Goal: Task Accomplishment & Management: Complete application form

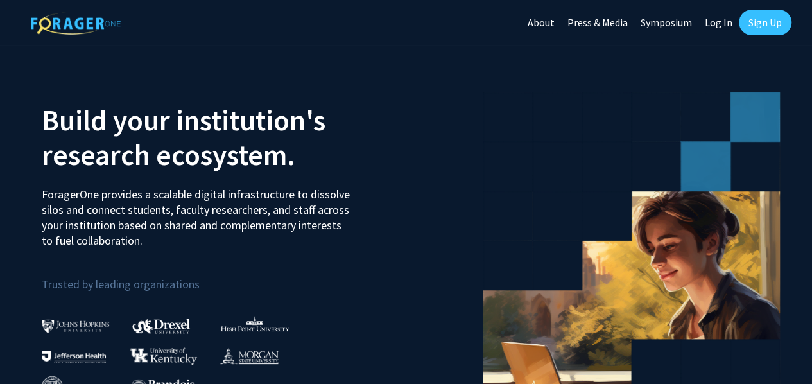
click at [766, 25] on link "Sign Up" at bounding box center [765, 23] width 53 height 26
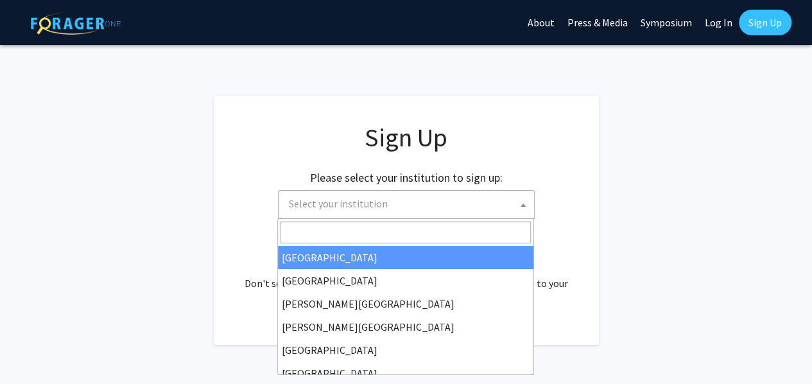
click at [341, 207] on span "Select your institution" at bounding box center [338, 203] width 99 height 13
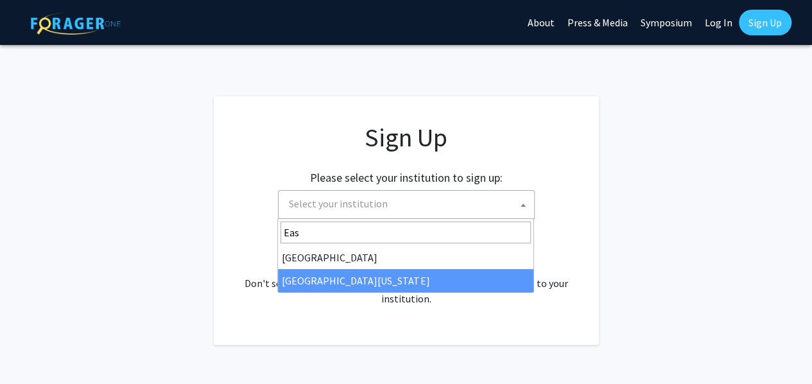
type input "Eas"
select select "29"
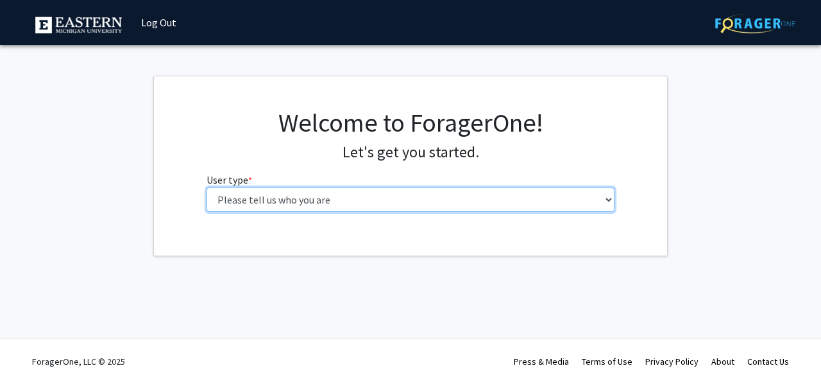
click at [341, 201] on select "Please tell us who you are Undergraduate Student Master's Student Doctoral Cand…" at bounding box center [411, 199] width 409 height 24
select select "1: undergrad"
click at [207, 187] on select "Please tell us who you are Undergraduate Student Master's Student Doctoral Cand…" at bounding box center [411, 199] width 409 height 24
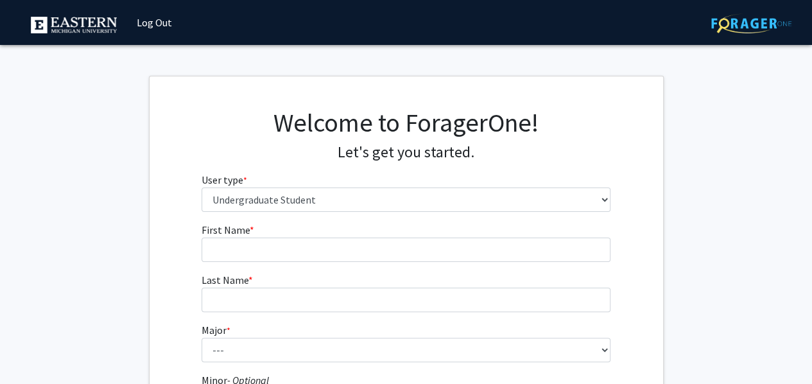
click at [262, 265] on form "First Name * required Last Name * required Major * required --- Accounting Acco…" at bounding box center [405, 378] width 409 height 313
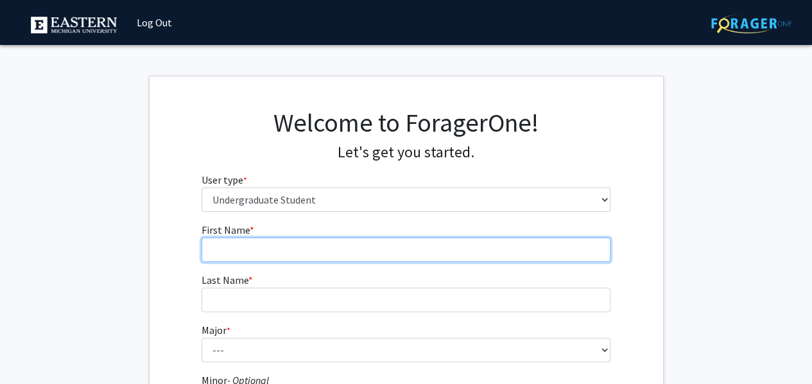
click at [253, 255] on input "First Name * required" at bounding box center [405, 249] width 409 height 24
type input "Victoria"
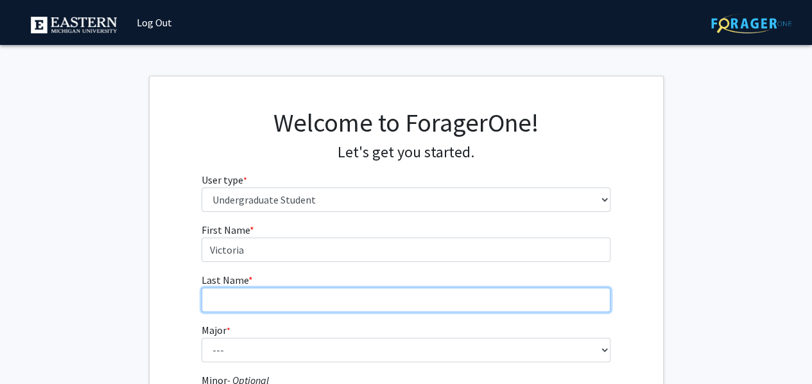
type input "Huguley"
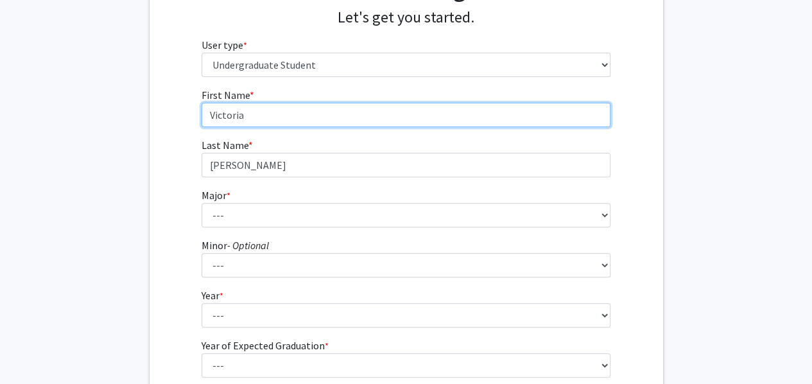
scroll to position [144, 0]
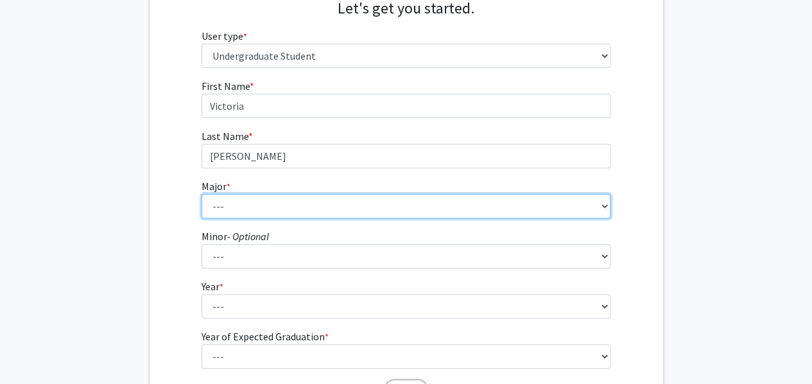
click at [475, 194] on select "--- Accounting Accounting + Tax Consulting Accounting Information Systems Accou…" at bounding box center [405, 206] width 409 height 24
select select "6: 2143"
click at [201, 194] on select "--- Accounting Accounting + Tax Consulting Accounting Information Systems Accou…" at bounding box center [405, 206] width 409 height 24
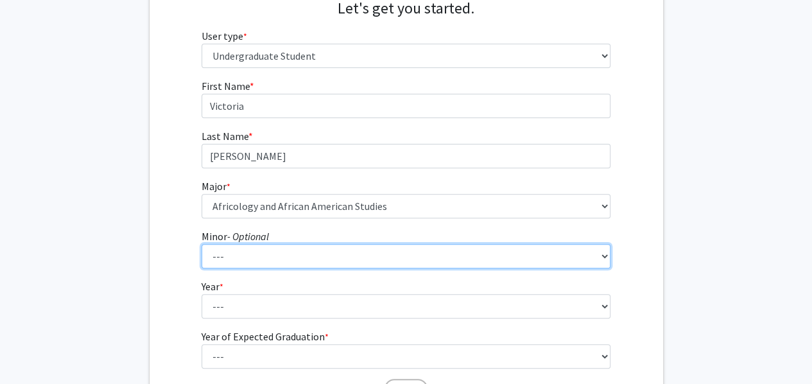
click at [332, 263] on select "--- Accounting African Studies Africology and African American Studies Aging St…" at bounding box center [405, 256] width 409 height 24
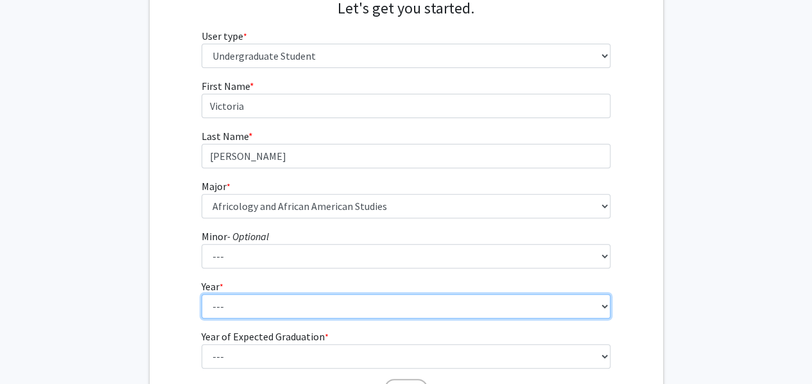
click at [318, 303] on select "--- First-year Sophomore Junior Senior Postbaccalaureate Certificate" at bounding box center [405, 306] width 409 height 24
select select "4: senior"
click at [201, 294] on select "--- First-year Sophomore Junior Senior Postbaccalaureate Certificate" at bounding box center [405, 306] width 409 height 24
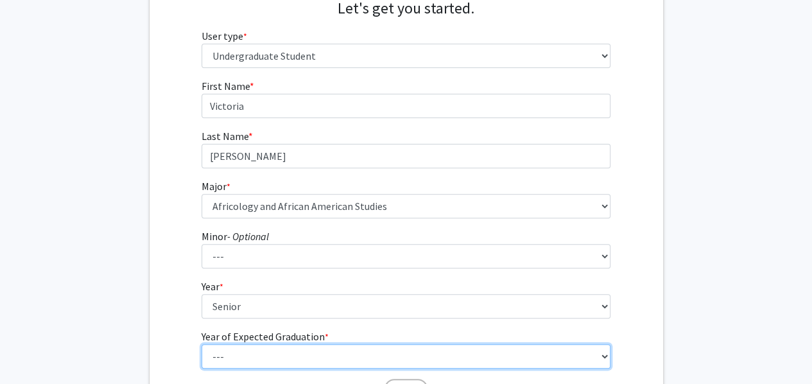
click at [285, 357] on select "--- 2025 2026 2027 2028 2029 2030 2031 2032 2033 2034" at bounding box center [405, 356] width 409 height 24
click at [201, 344] on select "--- 2025 2026 2027 2028 2029 2030 2031 2032 2033 2034" at bounding box center [405, 356] width 409 height 24
click at [273, 346] on select "--- 2025 2026 2027 2028 2029 2030 2031 2032 2033 2034" at bounding box center [405, 356] width 409 height 24
select select "2: 2026"
click at [201, 344] on select "--- 2025 2026 2027 2028 2029 2030 2031 2032 2033 2034" at bounding box center [405, 356] width 409 height 24
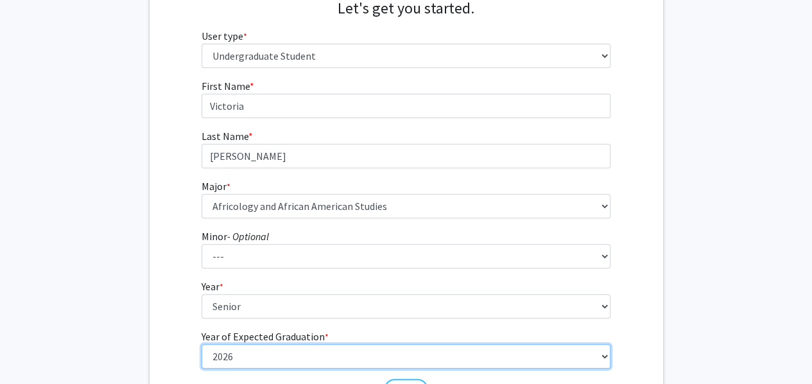
scroll to position [227, 0]
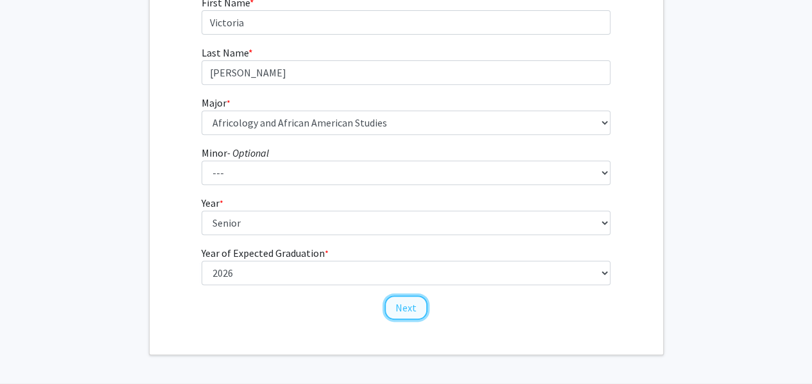
click at [407, 312] on button "Next" at bounding box center [405, 307] width 43 height 24
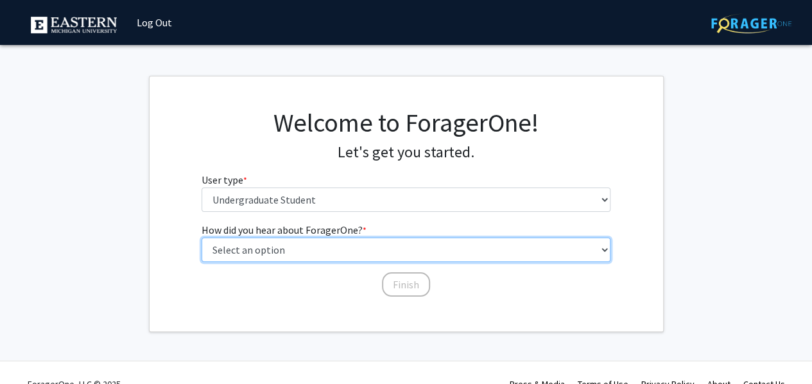
click at [366, 250] on select "Select an option Peer/student recommendation Faculty/staff recommendation Unive…" at bounding box center [405, 249] width 409 height 24
select select "3: university_website"
click at [201, 237] on select "Select an option Peer/student recommendation Faculty/staff recommendation Unive…" at bounding box center [405, 249] width 409 height 24
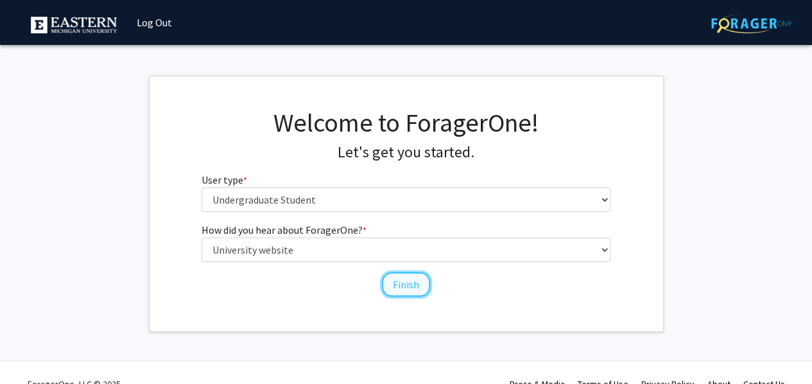
click at [411, 286] on button "Finish" at bounding box center [406, 284] width 48 height 24
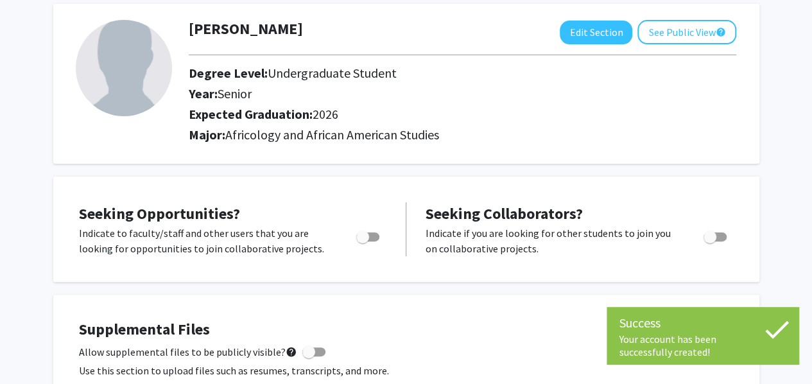
scroll to position [59, 0]
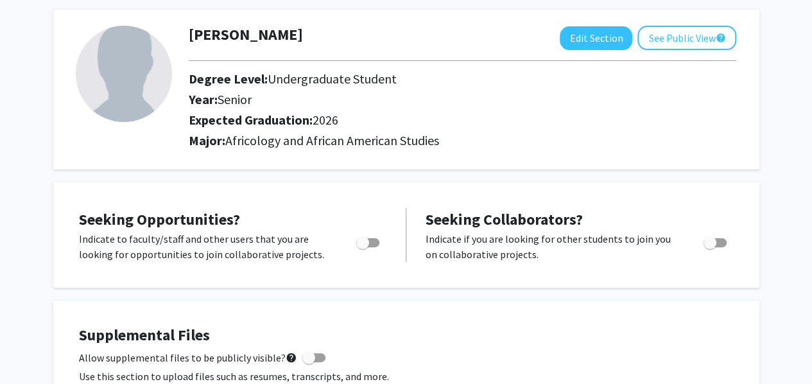
drag, startPoint x: 162, startPoint y: 244, endPoint x: 330, endPoint y: 259, distance: 168.7
click at [330, 259] on p "Indicate to faculty/staff and other users that you are looking for opportunitie…" at bounding box center [205, 246] width 253 height 31
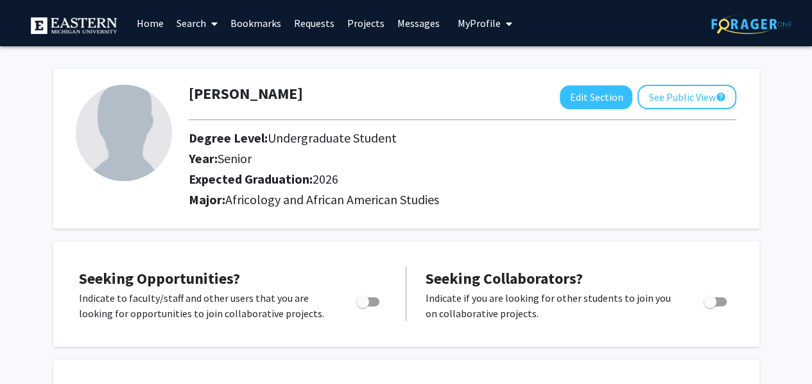
click at [160, 21] on link "Home" at bounding box center [150, 23] width 40 height 45
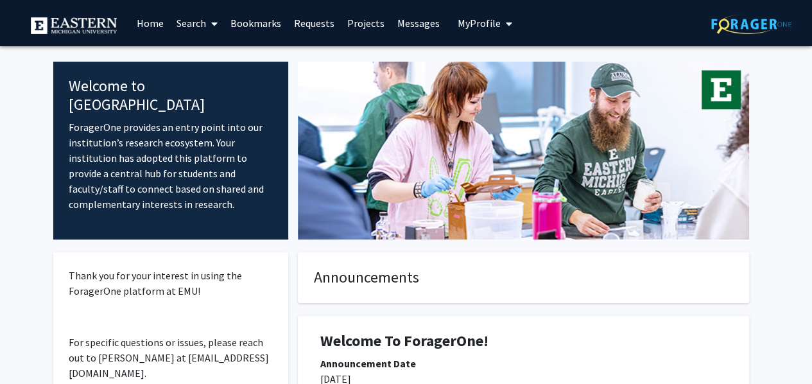
click at [204, 31] on link "Search" at bounding box center [196, 23] width 54 height 45
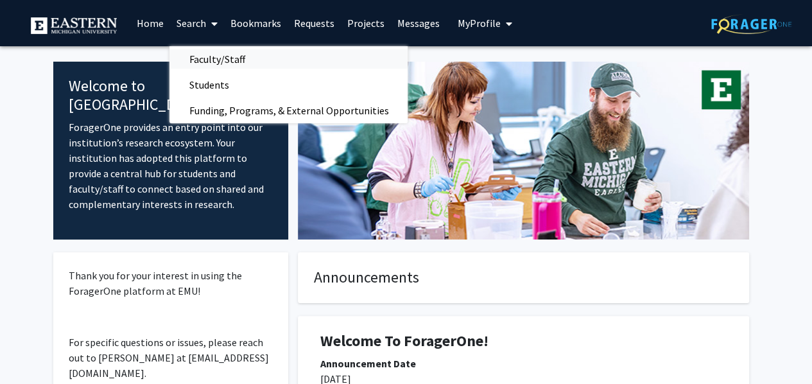
click at [248, 58] on span "Faculty/Staff" at bounding box center [216, 59] width 94 height 26
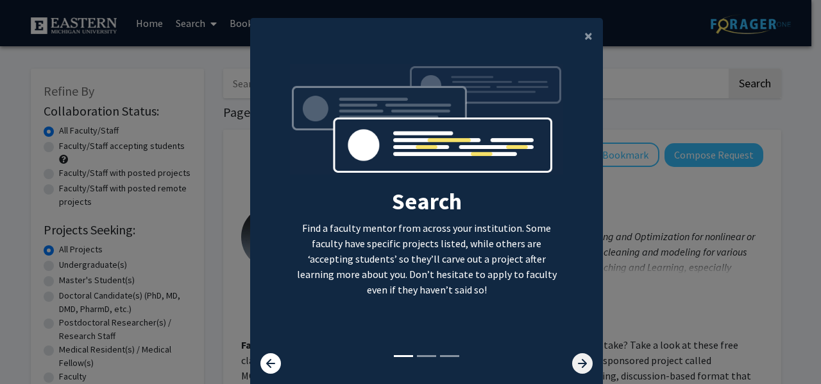
click at [577, 362] on icon at bounding box center [582, 363] width 21 height 21
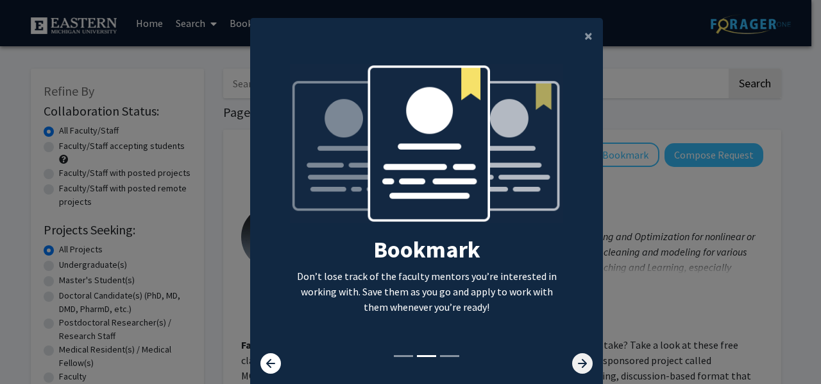
click at [577, 362] on icon at bounding box center [582, 363] width 21 height 21
drag, startPoint x: 577, startPoint y: 362, endPoint x: 590, endPoint y: 40, distance: 321.7
click at [590, 40] on ng-component "× Search Find a faculty mentor from across your institution. Some faculty have …" at bounding box center [426, 201] width 353 height 366
click at [583, 49] on button "×" at bounding box center [588, 36] width 29 height 36
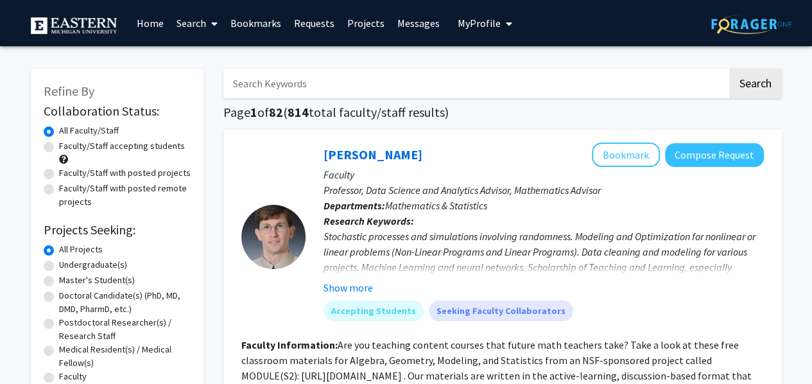
click at [59, 268] on label "Undergraduate(s)" at bounding box center [93, 264] width 68 height 13
click at [59, 266] on input "Undergraduate(s)" at bounding box center [63, 262] width 8 height 8
radio input "true"
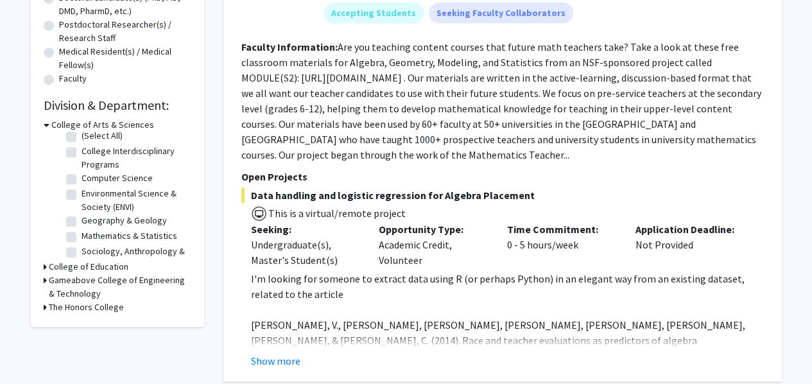
scroll to position [21, 0]
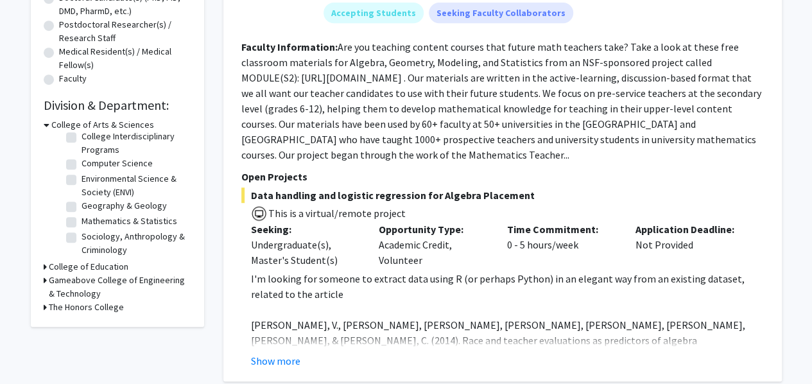
click at [49, 305] on h3 "The Honors College" at bounding box center [86, 306] width 75 height 13
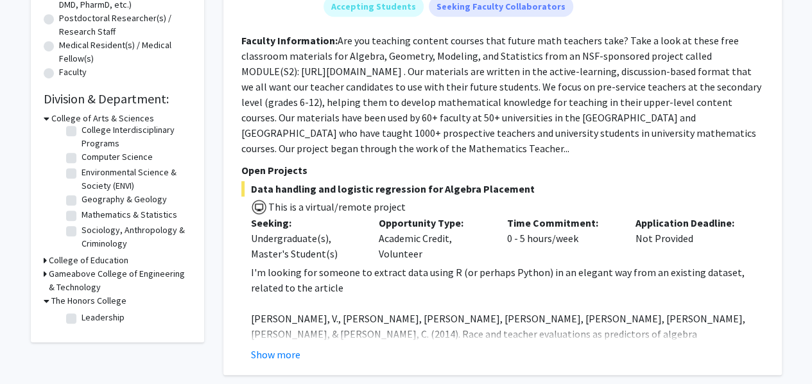
scroll to position [264, 0]
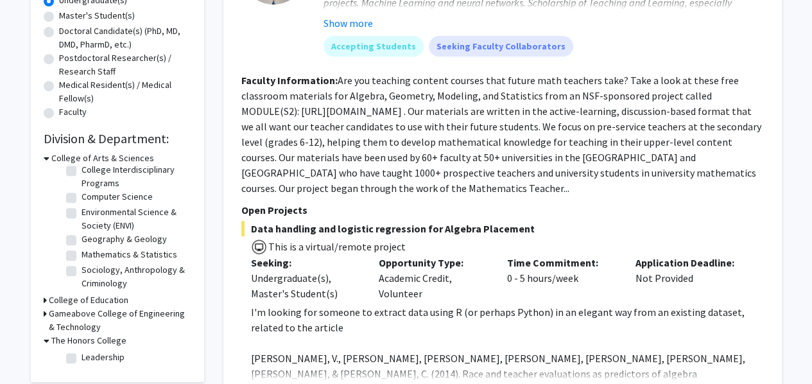
click at [81, 170] on label "College Interdisciplinary Programs" at bounding box center [134, 176] width 107 height 27
click at [81, 170] on input "College Interdisciplinary Programs" at bounding box center [85, 167] width 8 height 8
checkbox input "true"
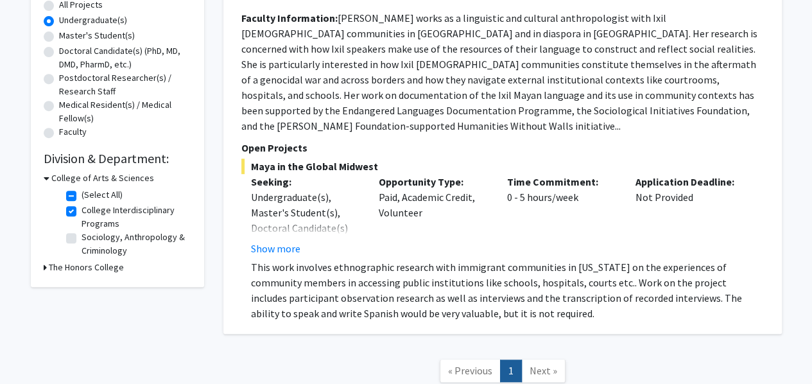
scroll to position [243, 0]
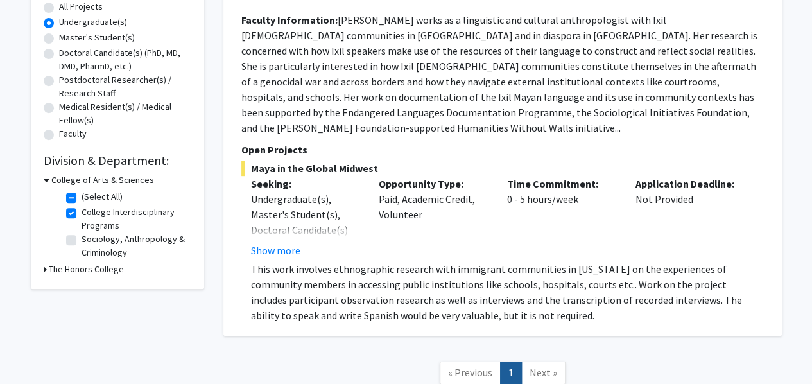
click at [81, 210] on label "College Interdisciplinary Programs" at bounding box center [134, 218] width 107 height 27
click at [81, 210] on input "College Interdisciplinary Programs" at bounding box center [85, 209] width 8 height 8
checkbox input "false"
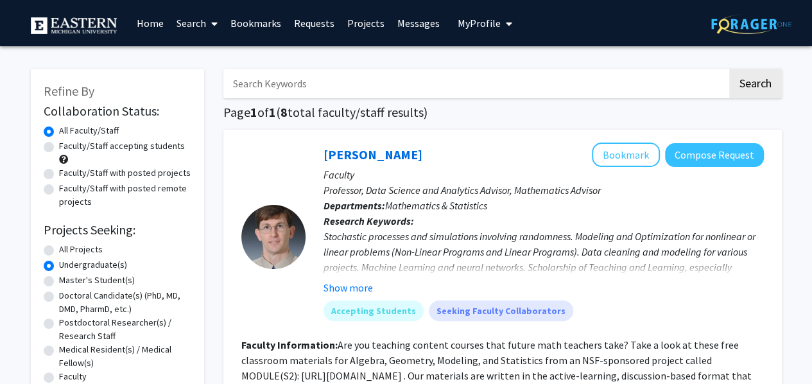
drag, startPoint x: 71, startPoint y: 210, endPoint x: 100, endPoint y: 280, distance: 76.3
click at [100, 280] on form "Collaboration Status: Collaboration Status All Faculty/Staff Collaboration Stat…" at bounding box center [118, 244] width 148 height 282
click at [135, 218] on form "Collaboration Status: Collaboration Status All Faculty/Staff Collaboration Stat…" at bounding box center [118, 244] width 148 height 282
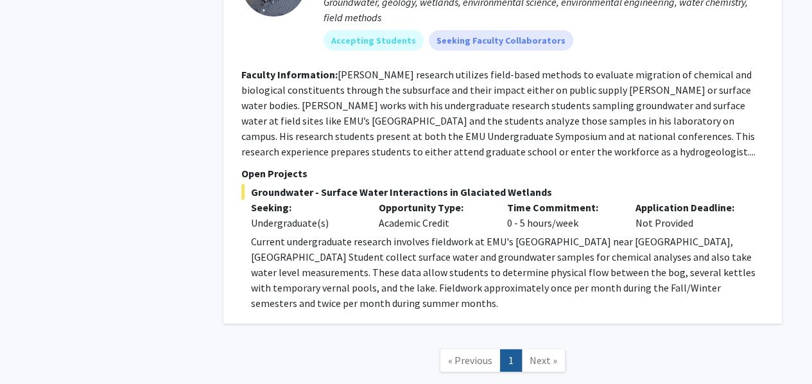
scroll to position [4404, 0]
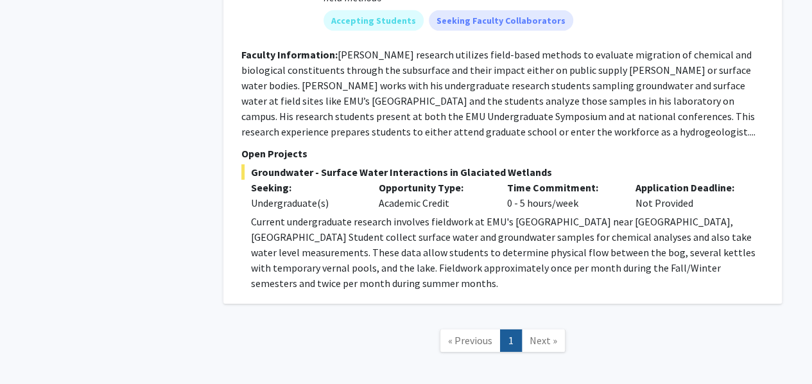
click at [527, 316] on nav "« Previous 1 Next »" at bounding box center [502, 342] width 558 height 52
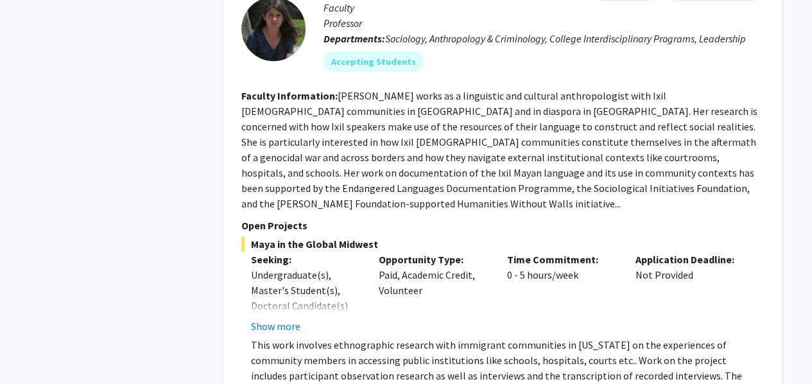
scroll to position [2900, 0]
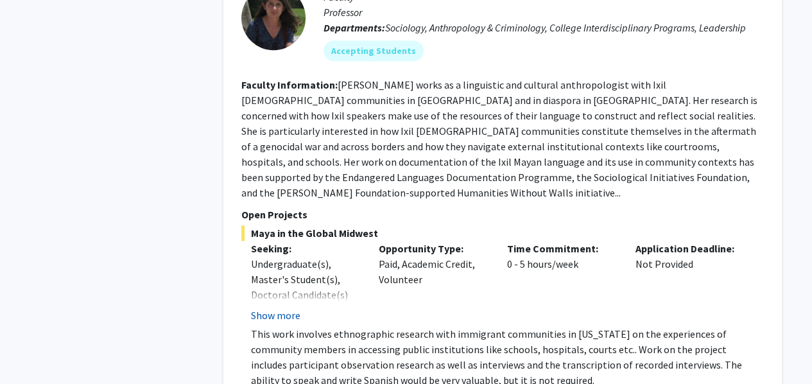
click at [277, 307] on button "Show more" at bounding box center [275, 314] width 49 height 15
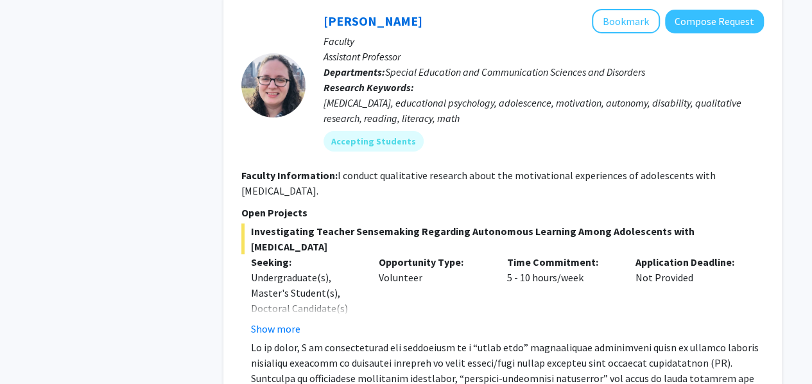
scroll to position [2383, 0]
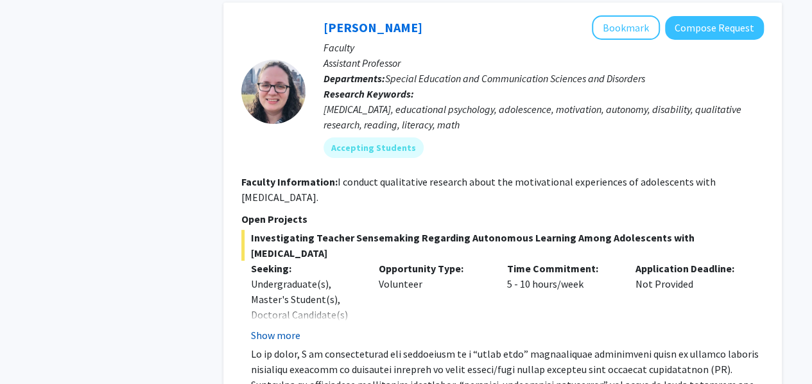
click at [261, 327] on button "Show more" at bounding box center [275, 334] width 49 height 15
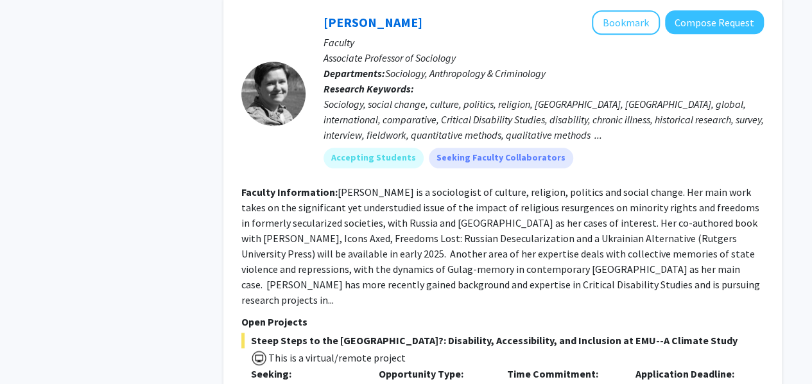
scroll to position [0, 0]
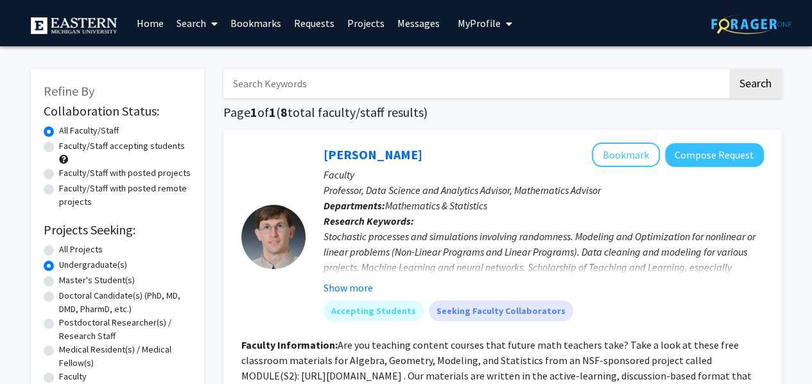
click at [214, 23] on icon at bounding box center [213, 24] width 6 height 10
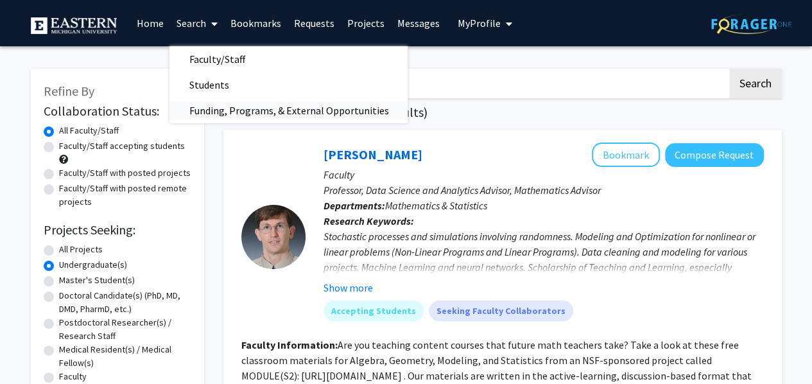
click at [246, 117] on span "Funding, Programs, & External Opportunities" at bounding box center [288, 111] width 238 height 26
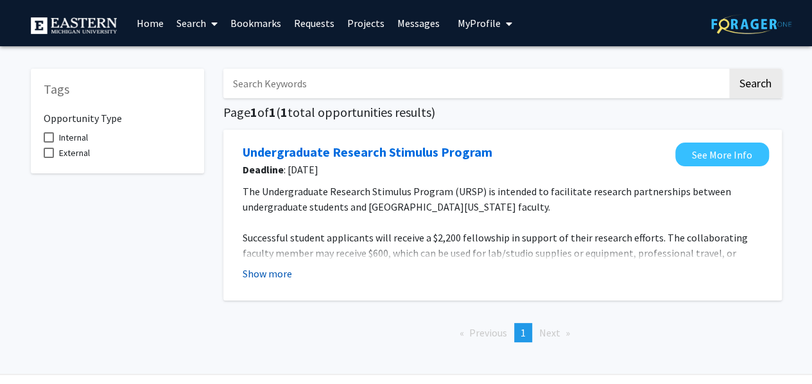
click at [278, 274] on button "Show more" at bounding box center [267, 273] width 49 height 15
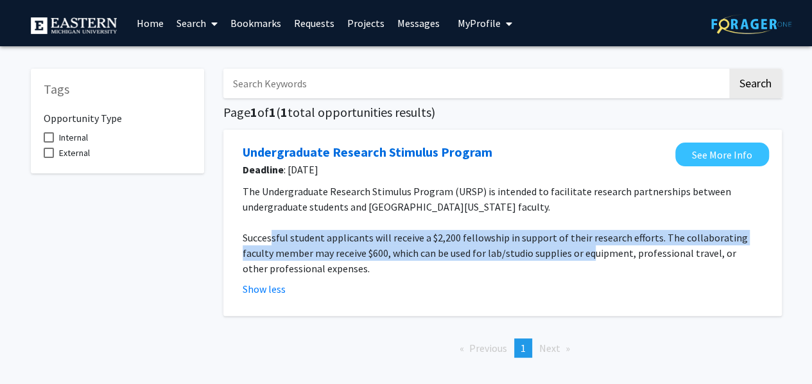
drag, startPoint x: 271, startPoint y: 230, endPoint x: 559, endPoint y: 251, distance: 288.8
click at [559, 251] on p "Successful student applicants will receive a $2,200 fellowship in support of th…" at bounding box center [503, 253] width 520 height 46
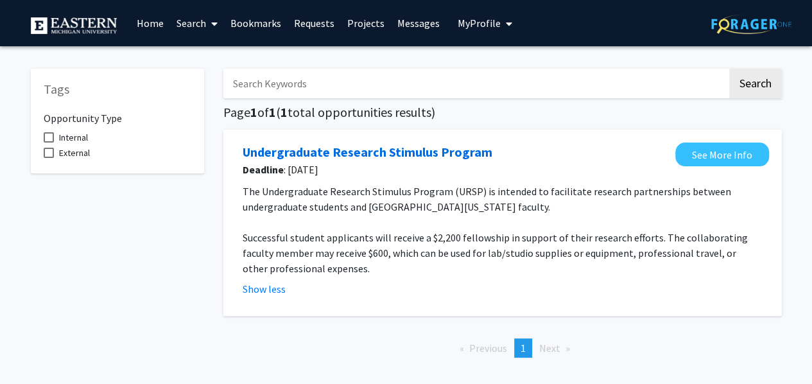
click at [355, 24] on link "Projects" at bounding box center [365, 23] width 50 height 45
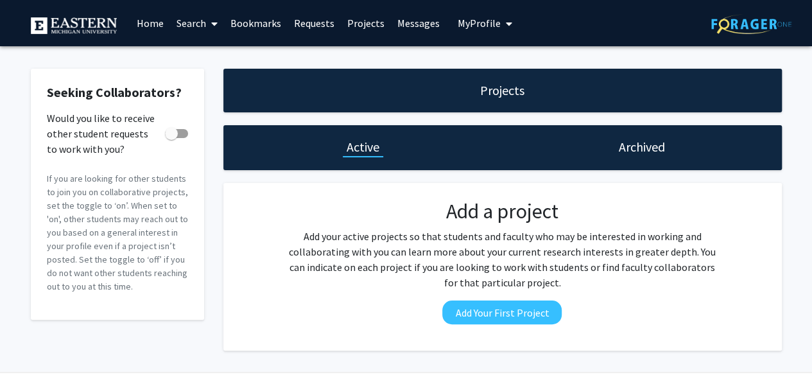
click at [625, 155] on h1 "Archived" at bounding box center [642, 147] width 46 height 18
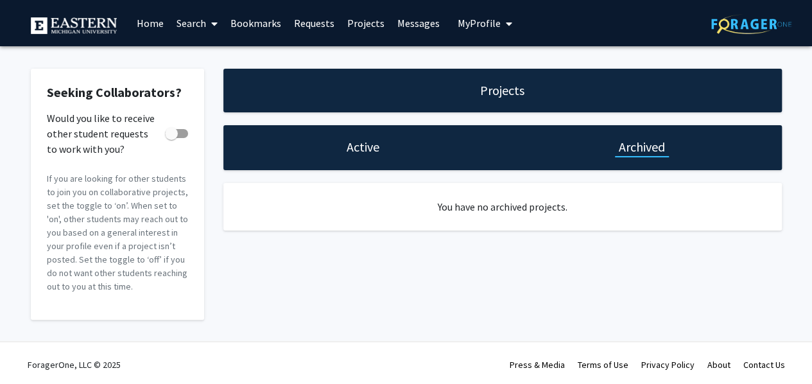
click at [354, 146] on h1 "Active" at bounding box center [362, 147] width 33 height 18
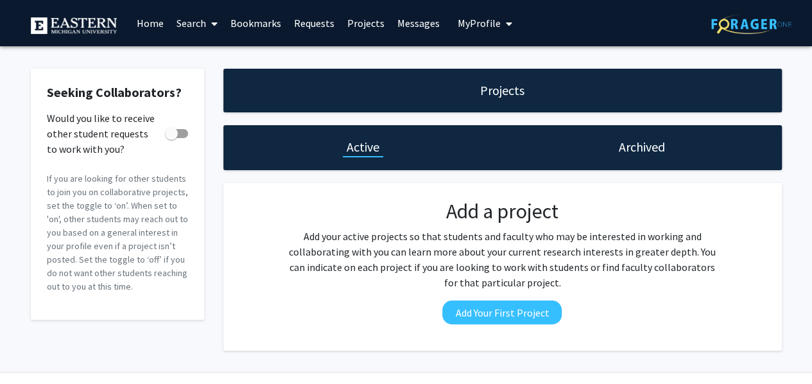
click at [259, 31] on link "Bookmarks" at bounding box center [255, 23] width 64 height 45
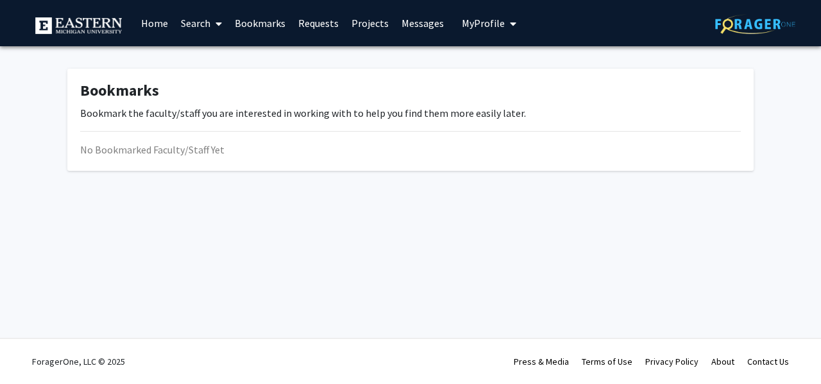
click at [189, 25] on link "Search" at bounding box center [202, 23] width 54 height 45
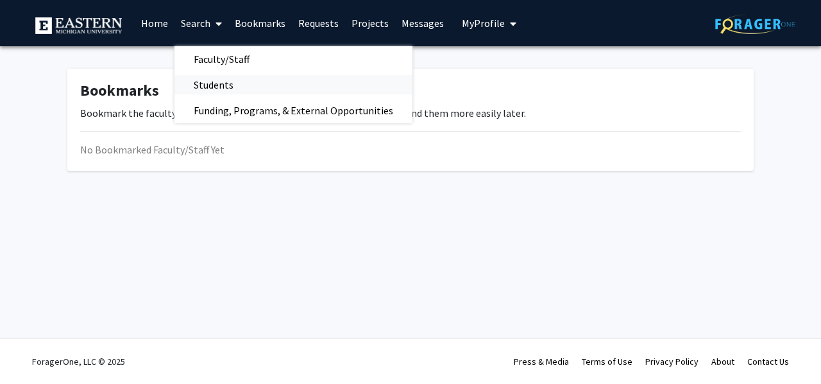
click at [232, 92] on span "Students" at bounding box center [214, 85] width 78 height 26
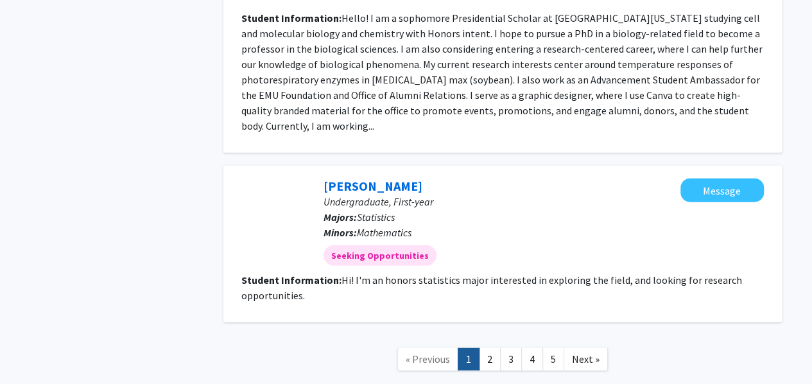
scroll to position [1568, 0]
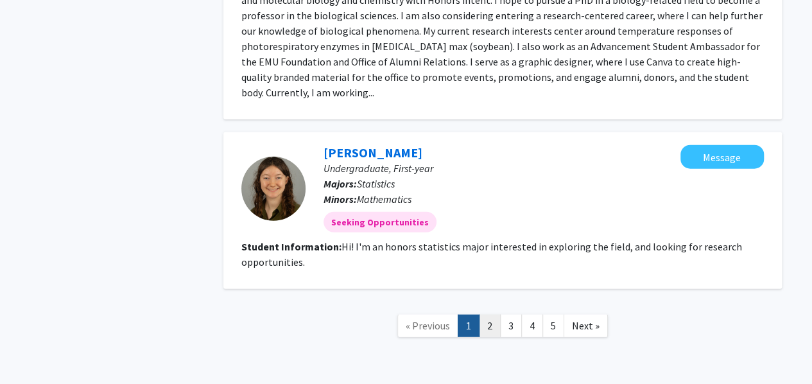
click at [488, 314] on link "2" at bounding box center [490, 325] width 22 height 22
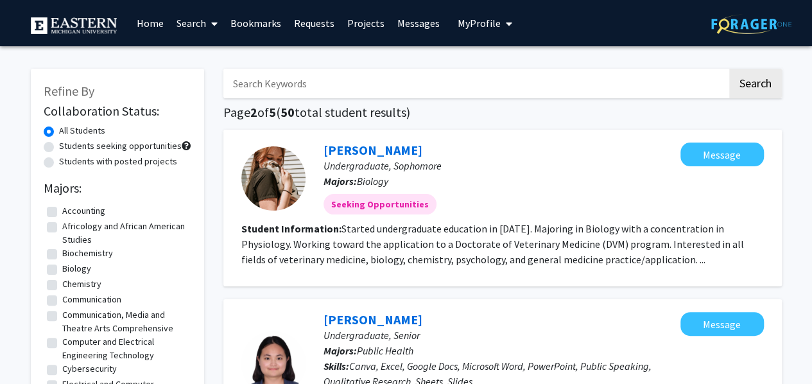
click at [62, 229] on label "Africology and African American Studies" at bounding box center [125, 232] width 126 height 27
click at [62, 228] on input "Africology and African American Studies" at bounding box center [66, 223] width 8 height 8
checkbox input "true"
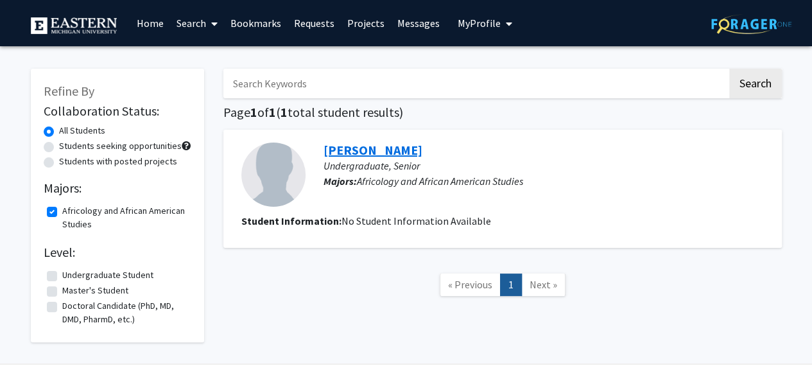
click at [355, 152] on link "Victoria Huguley" at bounding box center [372, 150] width 99 height 16
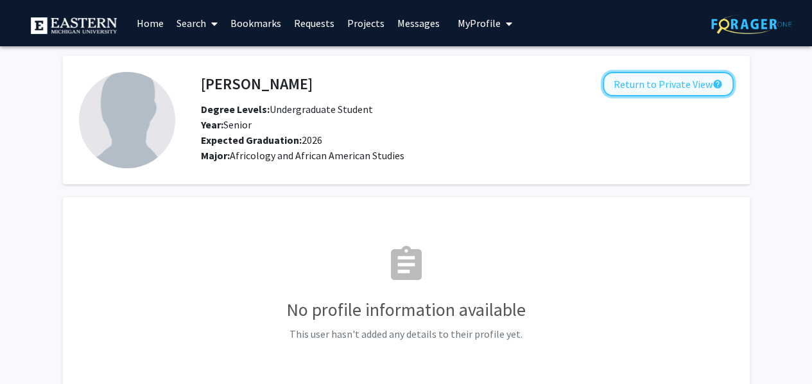
click at [671, 81] on button "Return to Private View help" at bounding box center [668, 84] width 131 height 24
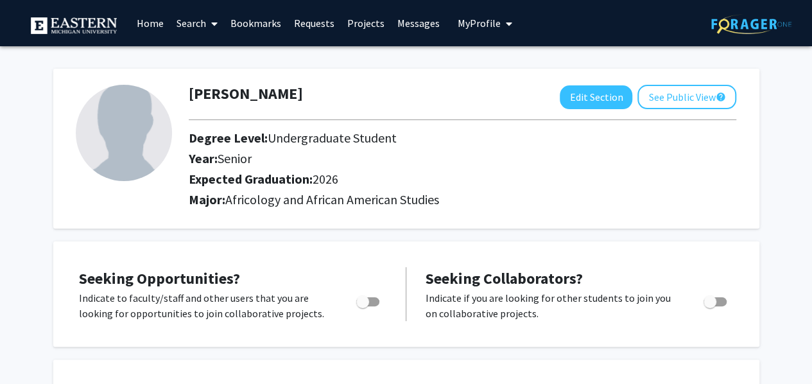
click at [77, 26] on img at bounding box center [74, 25] width 87 height 17
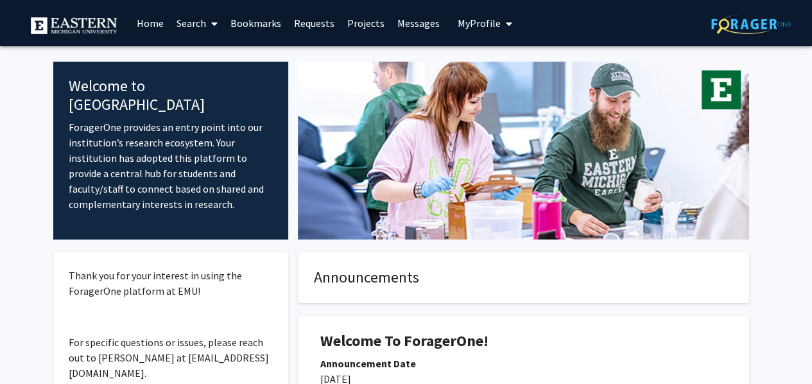
click at [266, 27] on link "Bookmarks" at bounding box center [255, 23] width 64 height 45
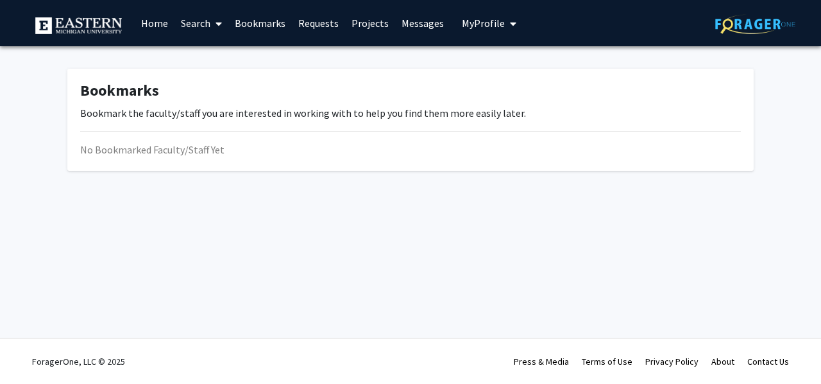
click at [186, 22] on link "Search" at bounding box center [202, 23] width 54 height 45
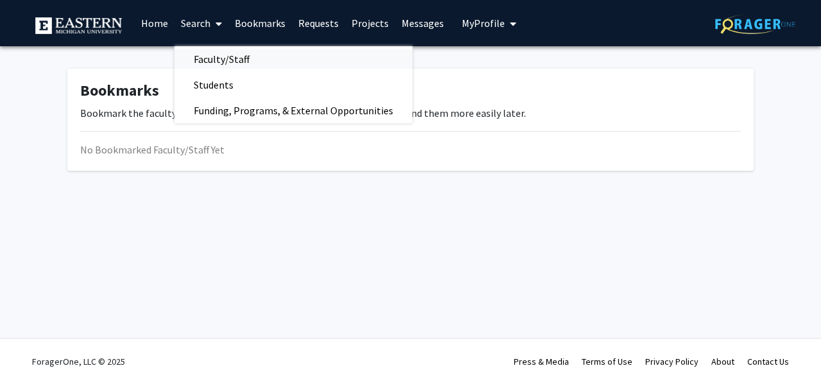
click at [230, 61] on span "Faculty/Staff" at bounding box center [222, 59] width 94 height 26
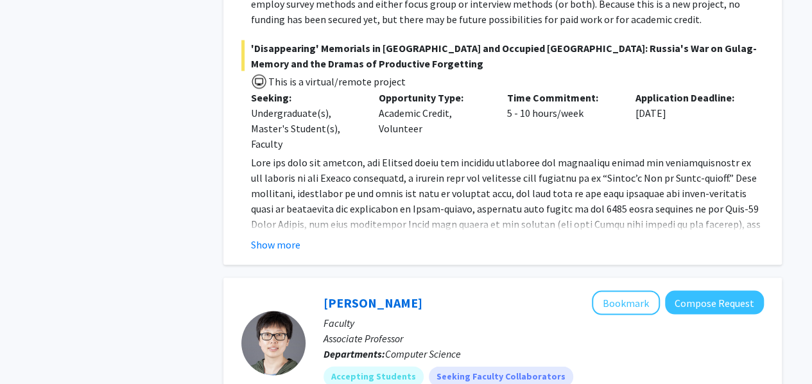
scroll to position [1206, 0]
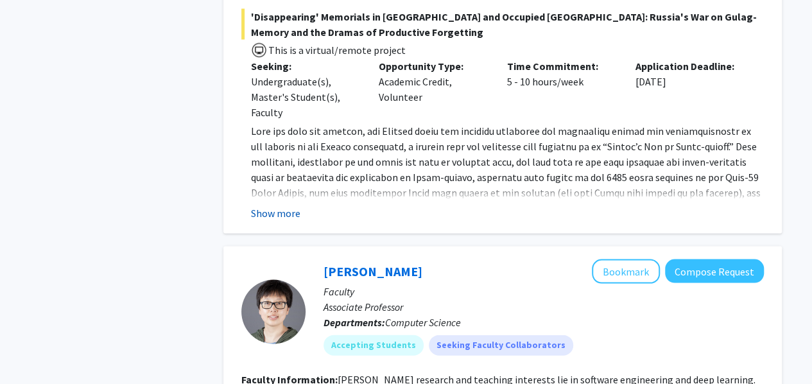
click at [289, 205] on button "Show more" at bounding box center [275, 212] width 49 height 15
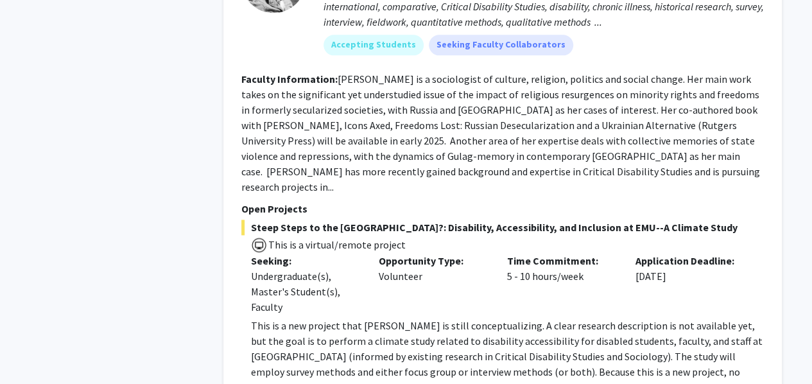
scroll to position [814, 0]
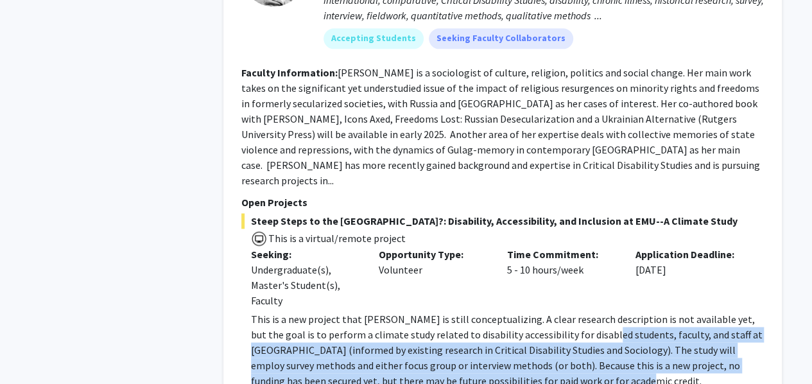
drag, startPoint x: 577, startPoint y: 307, endPoint x: 681, endPoint y: 347, distance: 110.7
click at [681, 347] on p "This is a new project that Rachel Schroeder is still conceptualizing. A clear r…" at bounding box center [507, 349] width 513 height 77
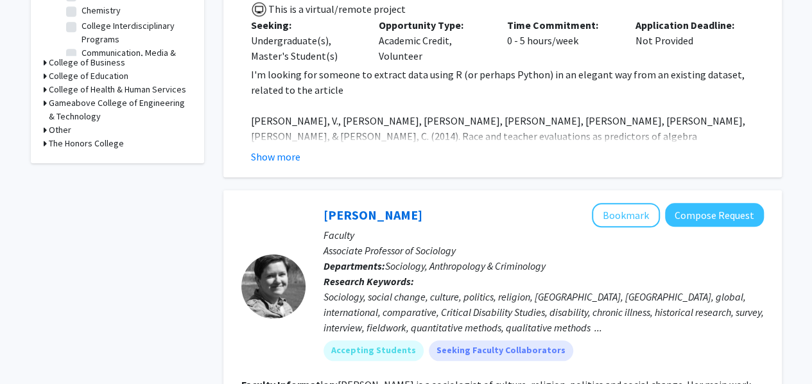
scroll to position [495, 0]
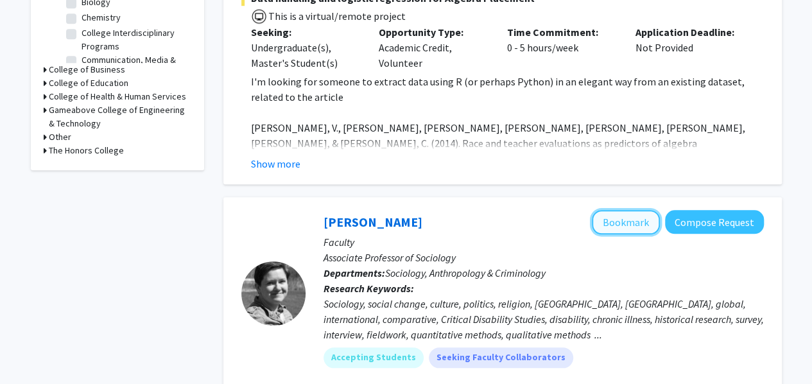
click at [615, 210] on button "Bookmark" at bounding box center [626, 222] width 68 height 24
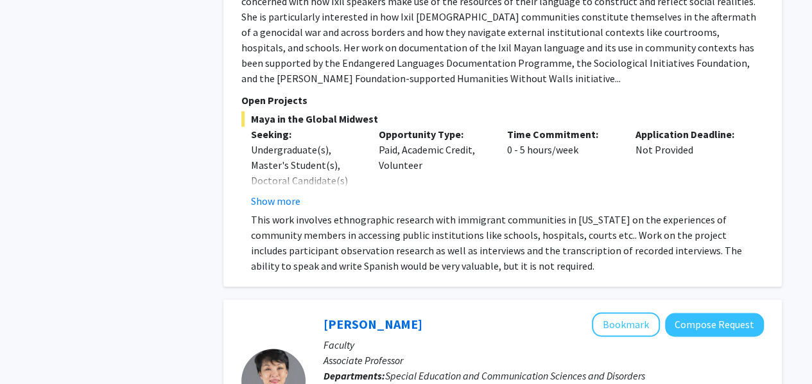
scroll to position [3228, 0]
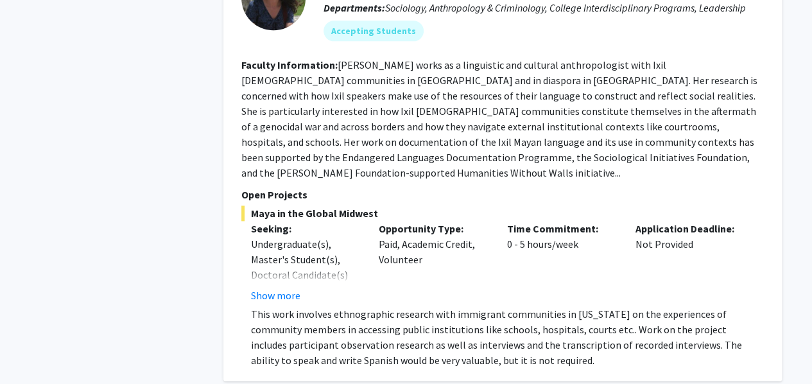
click at [295, 306] on p "This work involves ethnographic research with immigrant communities in Ohio on …" at bounding box center [507, 337] width 513 height 62
click at [284, 287] on button "Show more" at bounding box center [275, 294] width 49 height 15
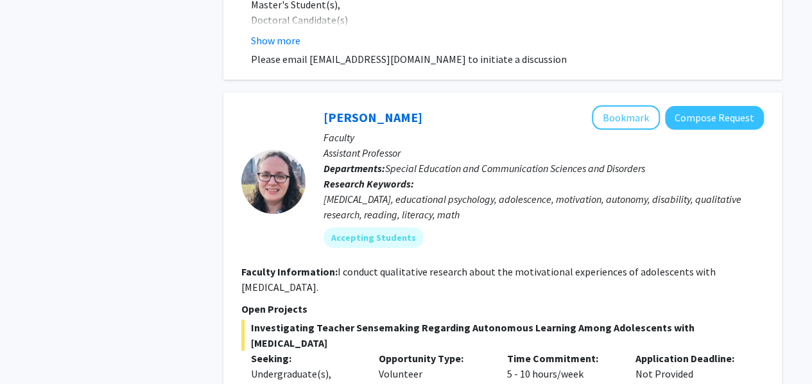
scroll to position [2642, 0]
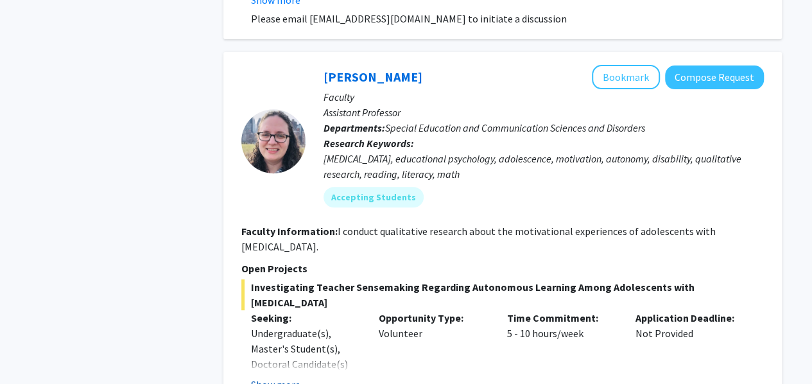
click at [288, 377] on button "Show more" at bounding box center [275, 384] width 49 height 15
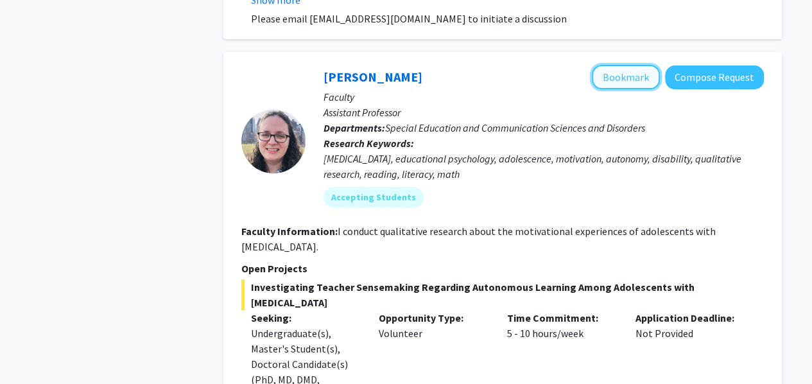
click at [626, 65] on button "Bookmark" at bounding box center [626, 77] width 68 height 24
